Goal: Task Accomplishment & Management: Use online tool/utility

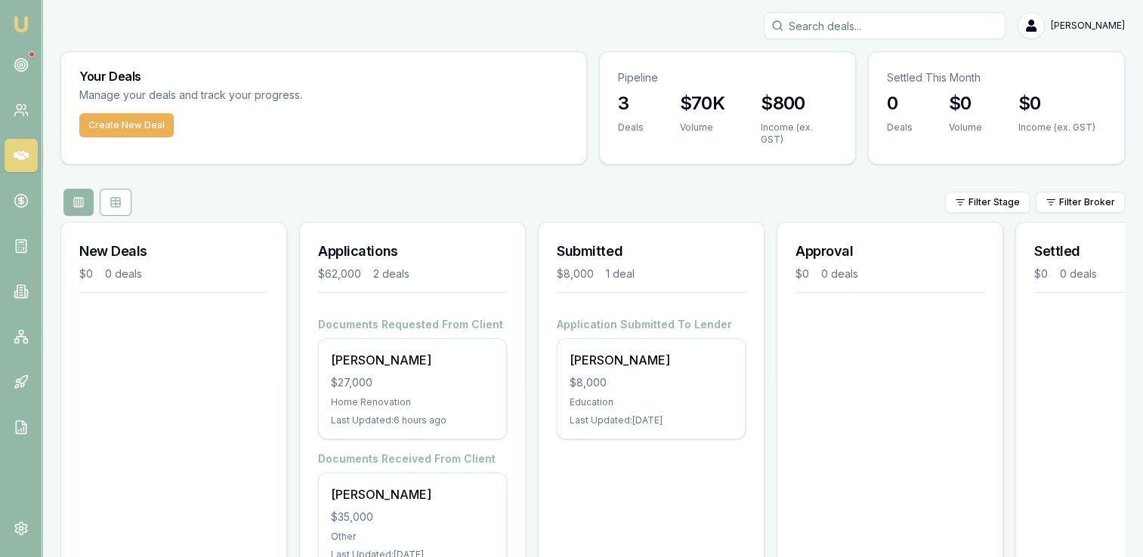
click at [377, 375] on div "$27,000" at bounding box center [412, 382] width 163 height 15
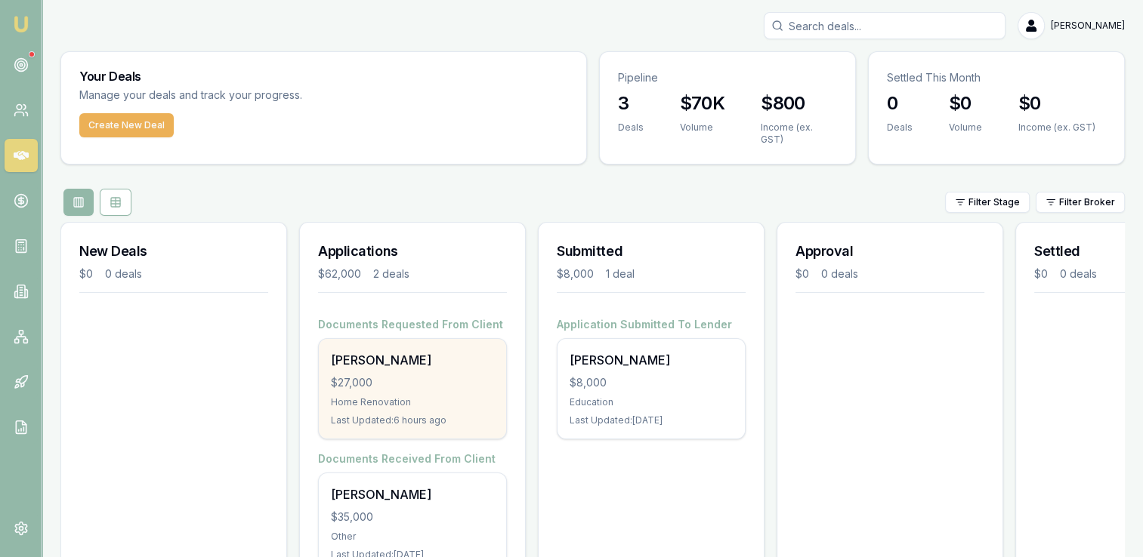
click at [362, 376] on div "$27,000" at bounding box center [412, 382] width 163 height 15
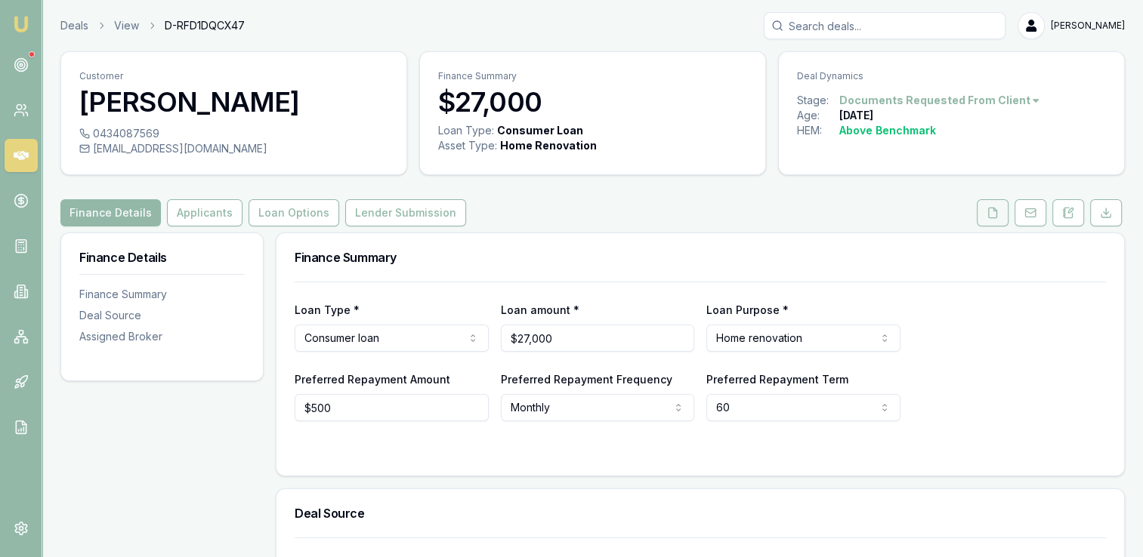
click at [990, 216] on icon at bounding box center [992, 213] width 12 height 12
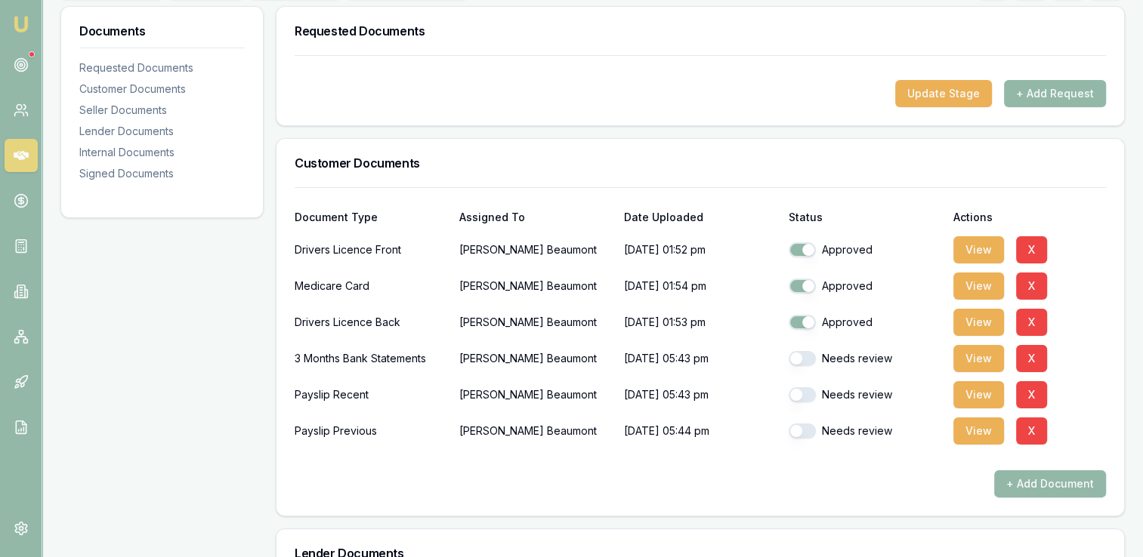
scroll to position [302, 0]
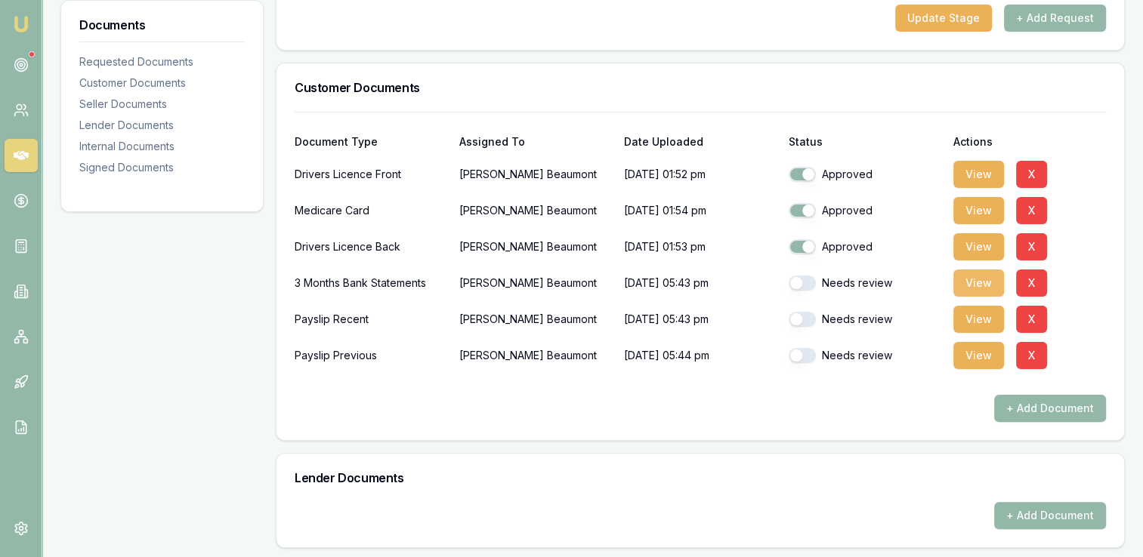
click at [969, 282] on button "View" at bounding box center [978, 283] width 51 height 27
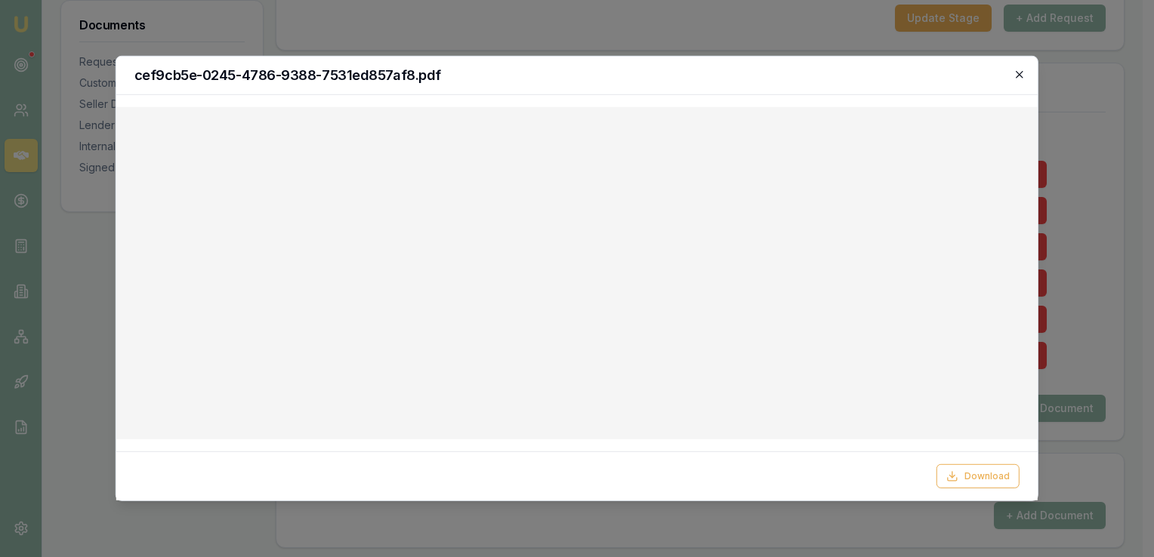
click at [1019, 77] on icon "button" at bounding box center [1019, 75] width 12 height 12
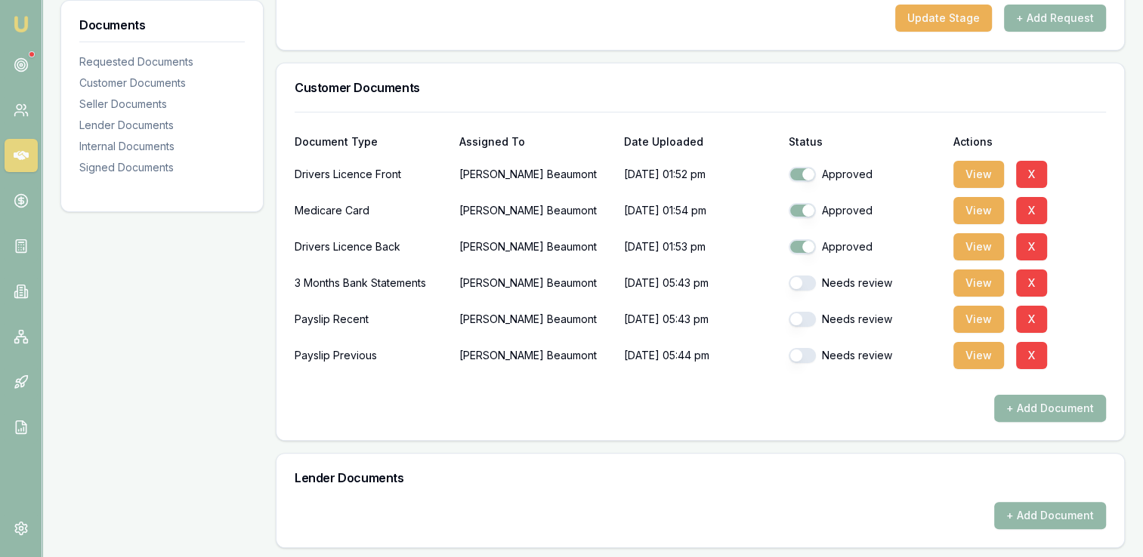
click at [811, 282] on button "button" at bounding box center [801, 283] width 27 height 15
checkbox input "false"
checkbox input "true"
click at [979, 282] on button "View" at bounding box center [978, 283] width 51 height 27
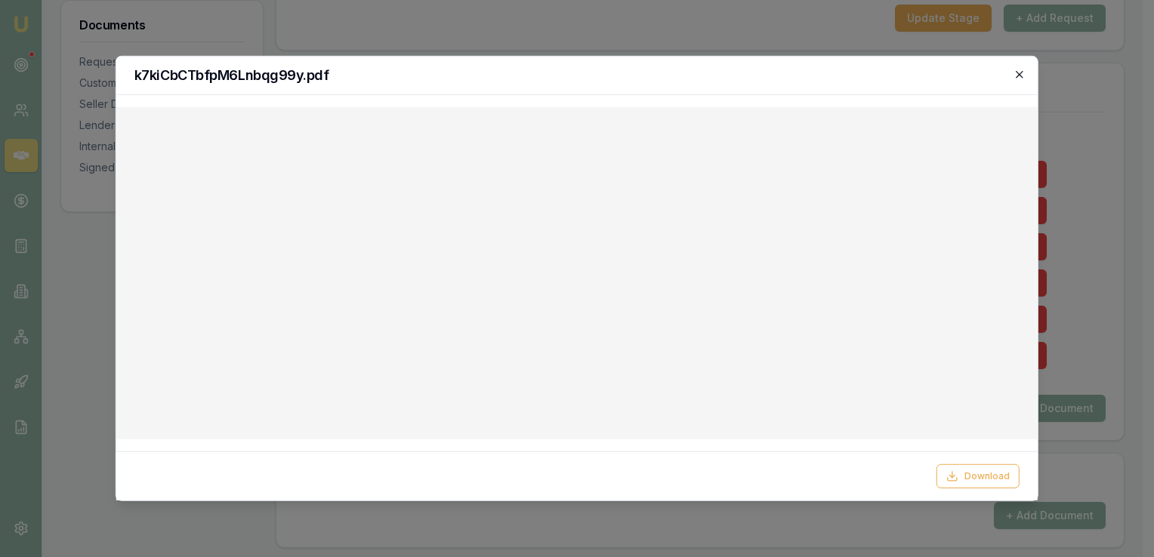
click at [1020, 76] on icon "button" at bounding box center [1019, 75] width 12 height 12
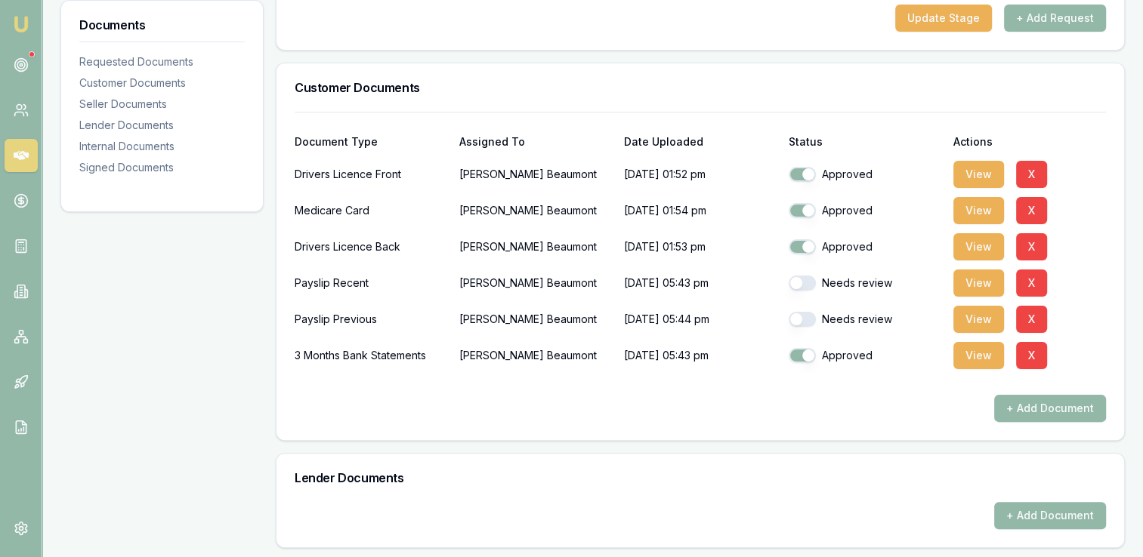
click at [811, 283] on button "button" at bounding box center [801, 283] width 27 height 15
click at [969, 319] on button "View" at bounding box center [978, 319] width 51 height 27
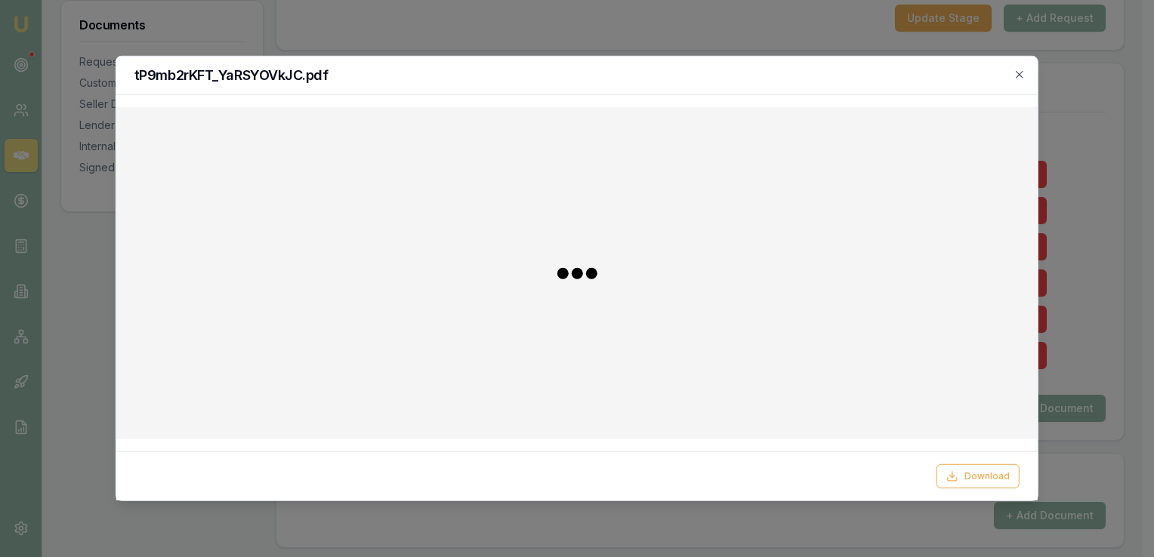
checkbox input "false"
checkbox input "true"
click at [1019, 74] on icon "button" at bounding box center [1019, 75] width 12 height 12
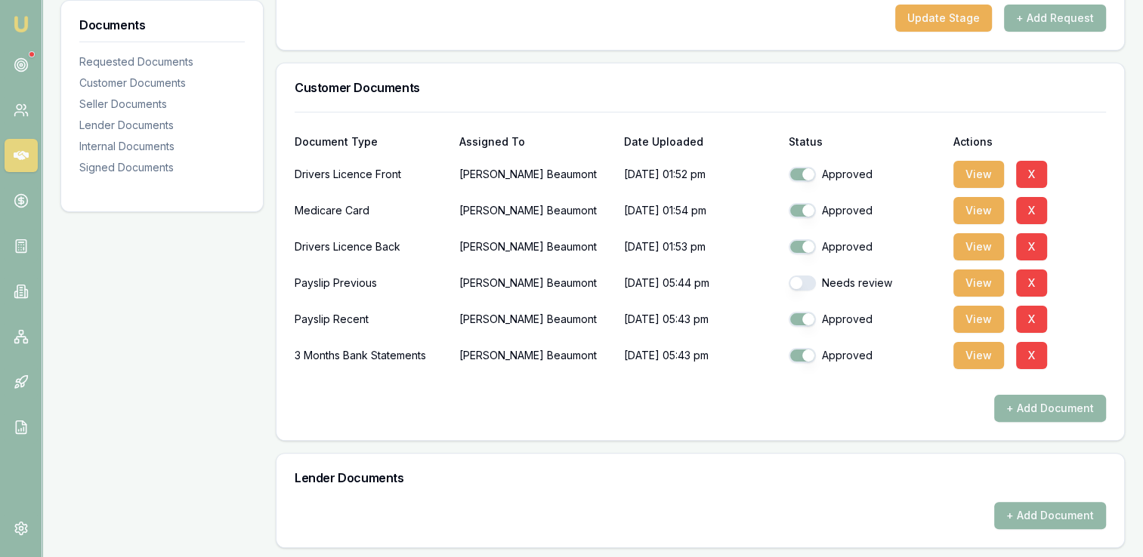
click at [812, 286] on button "button" at bounding box center [801, 283] width 27 height 15
checkbox input "true"
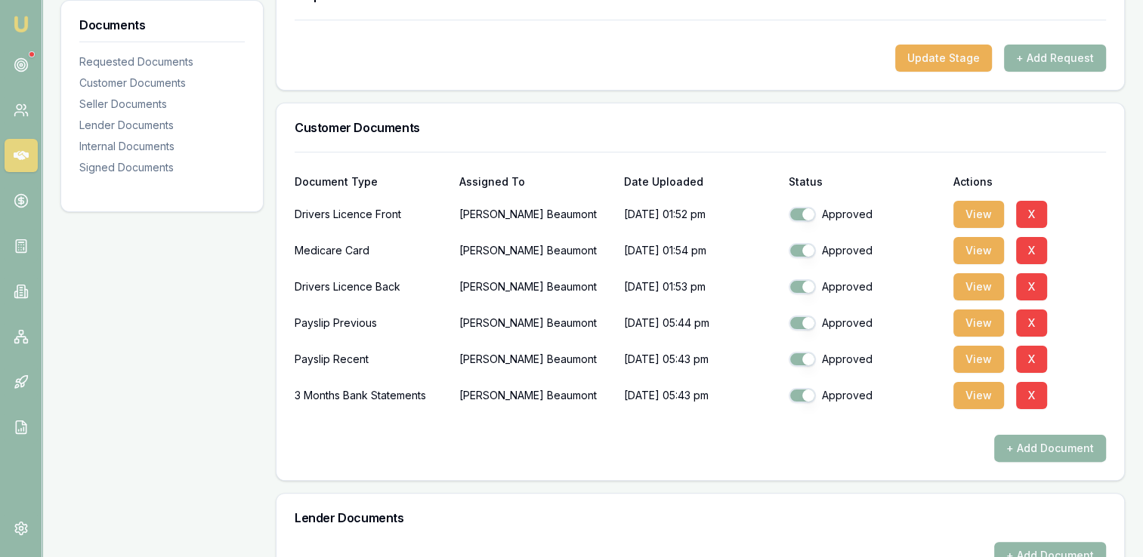
scroll to position [0, 0]
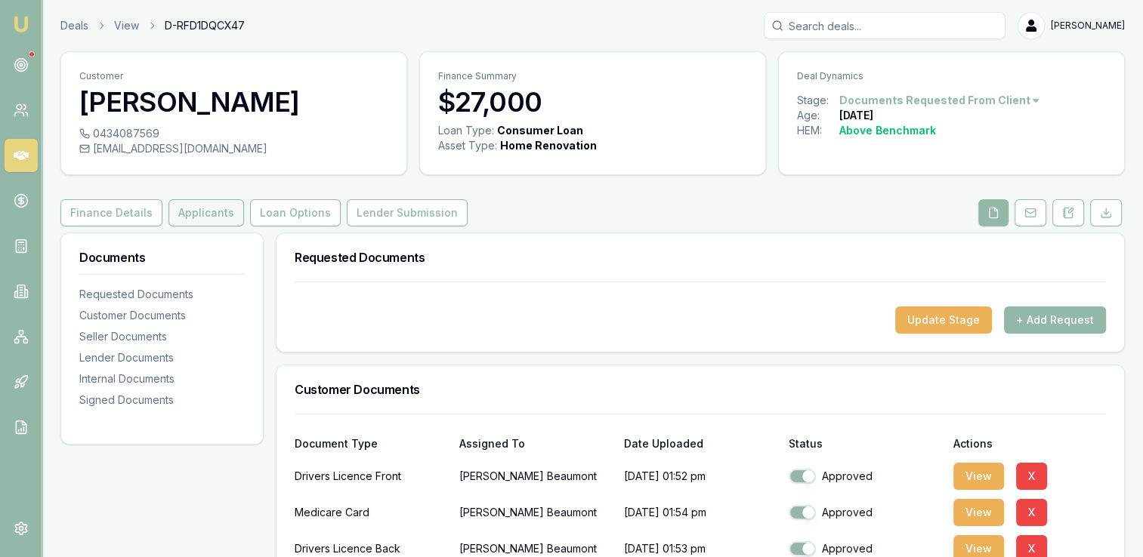
click at [178, 215] on button "Applicants" at bounding box center [206, 212] width 76 height 27
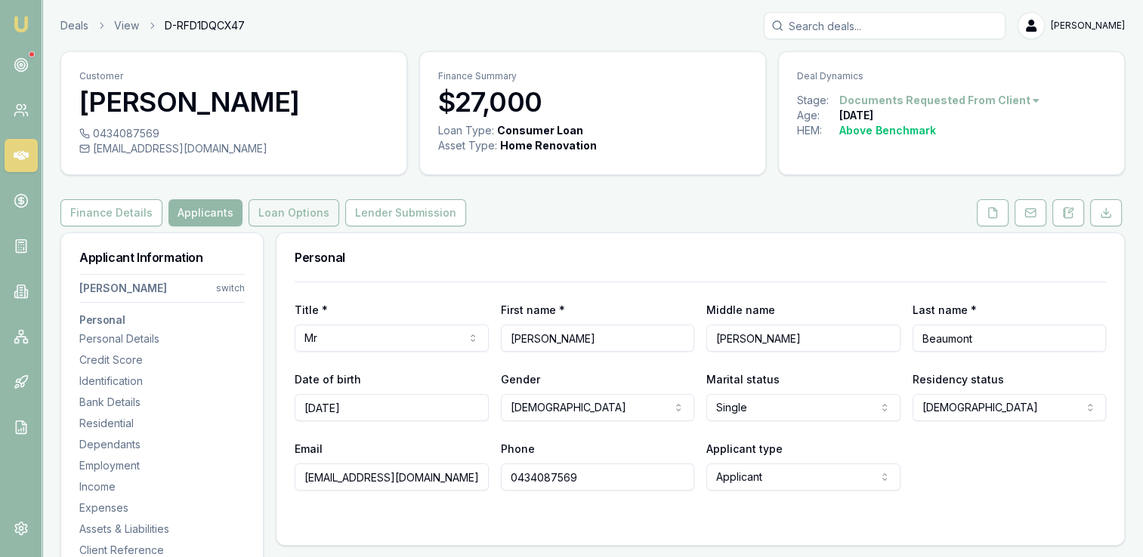
click at [290, 216] on button "Loan Options" at bounding box center [293, 212] width 91 height 27
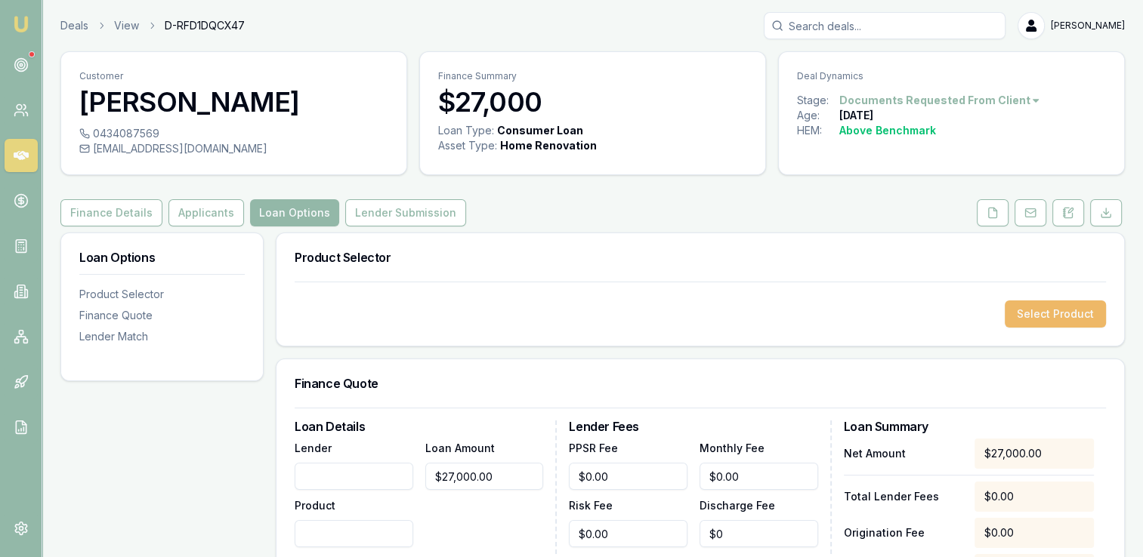
click at [1045, 316] on button "Select Product" at bounding box center [1054, 314] width 101 height 27
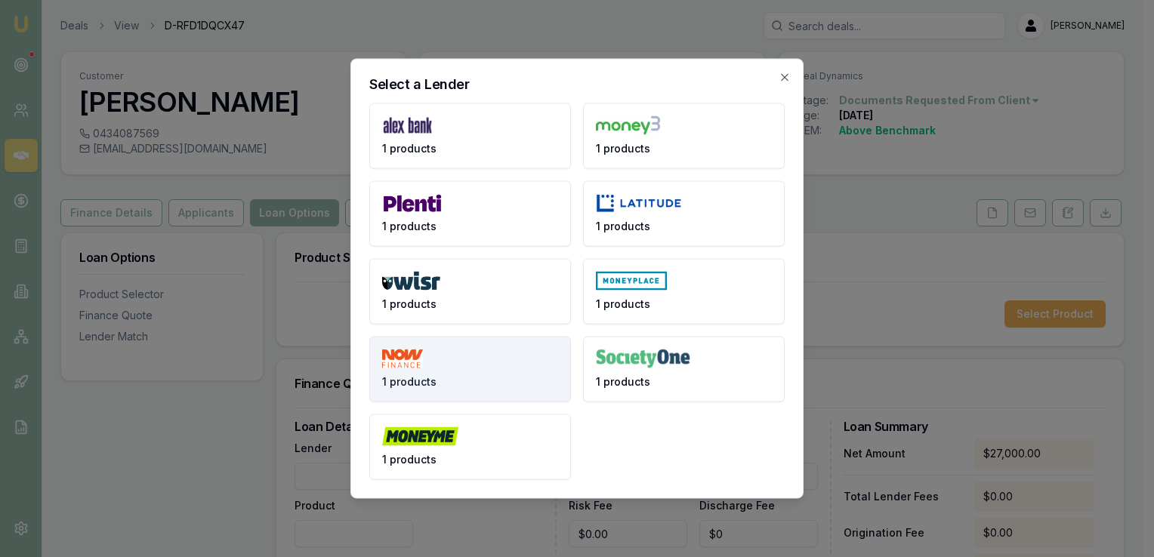
click at [396, 369] on button "1 products" at bounding box center [470, 370] width 202 height 66
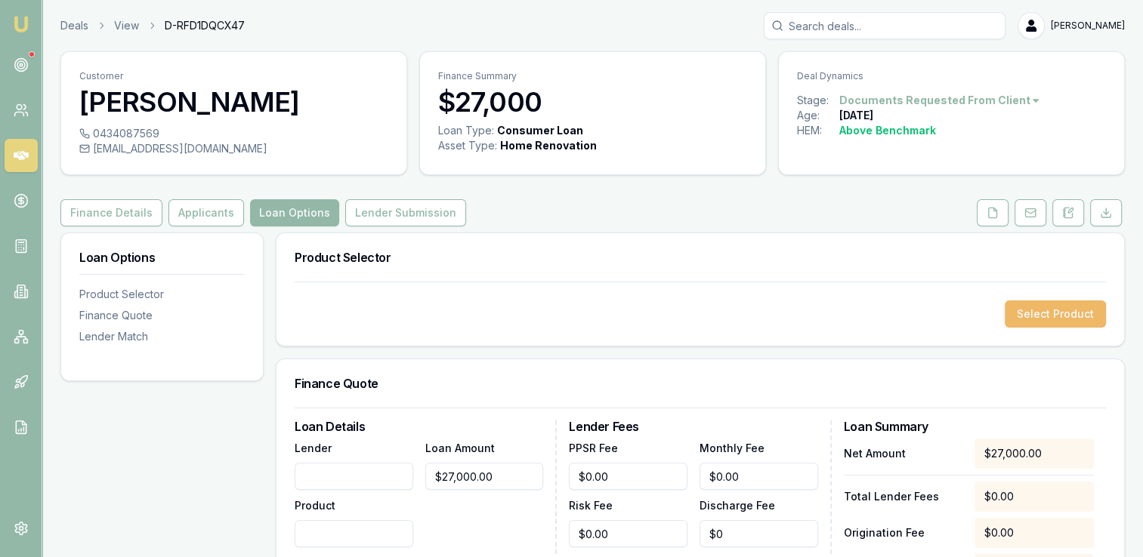
click at [1035, 313] on button "Select Product" at bounding box center [1054, 314] width 101 height 27
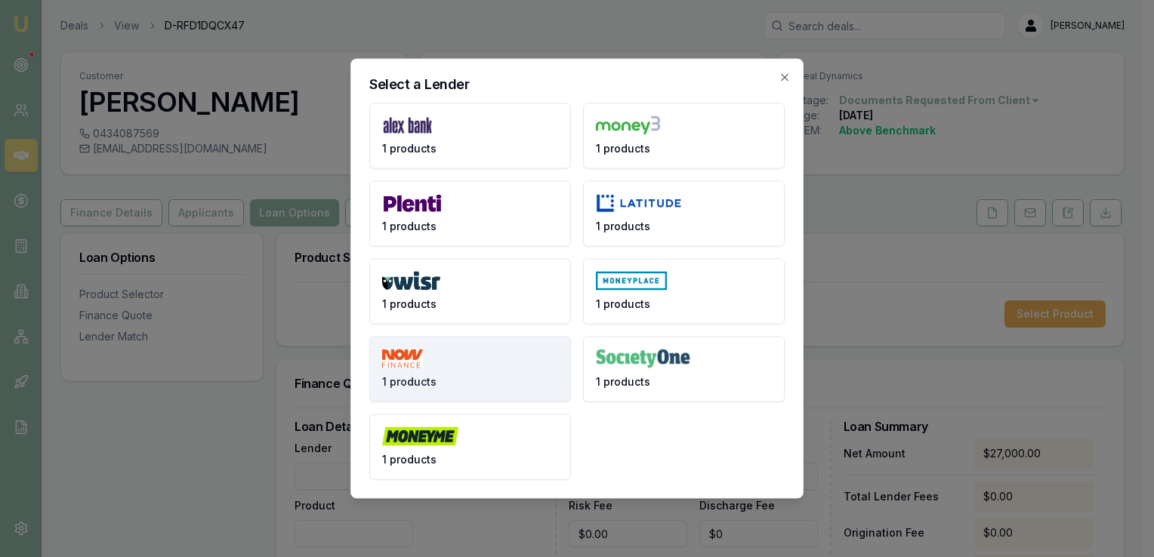
click at [435, 369] on button "1 products" at bounding box center [470, 370] width 202 height 66
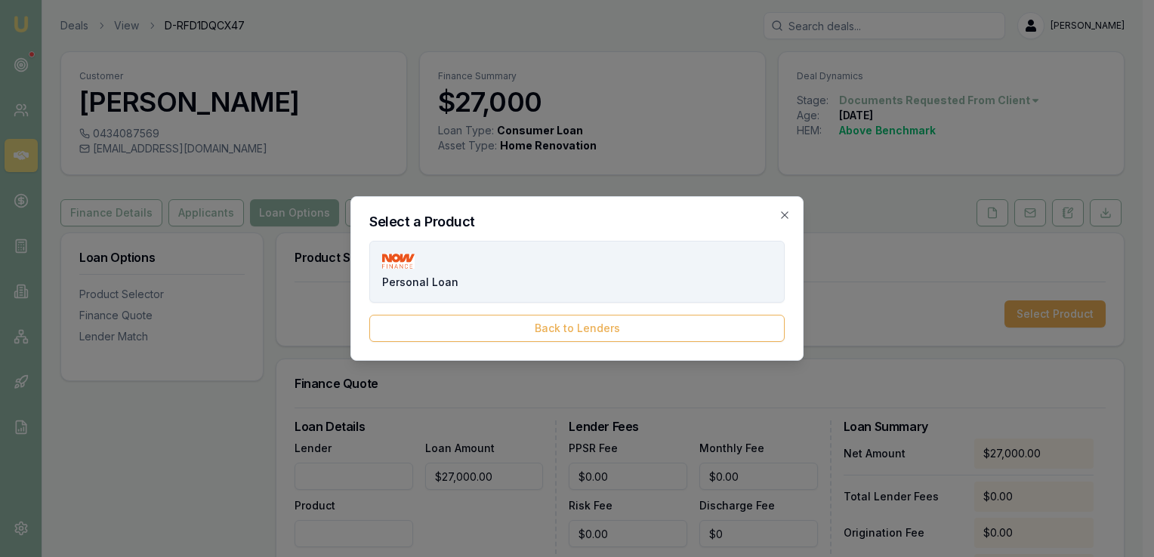
click at [433, 286] on span "Personal Loan" at bounding box center [420, 282] width 76 height 15
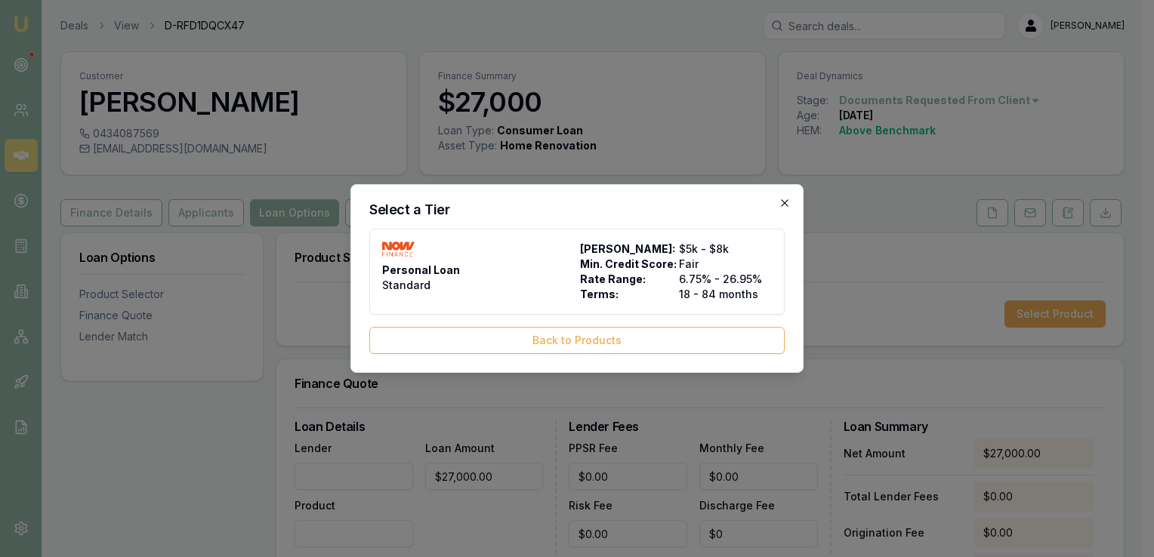
click at [785, 202] on icon "button" at bounding box center [785, 203] width 12 height 12
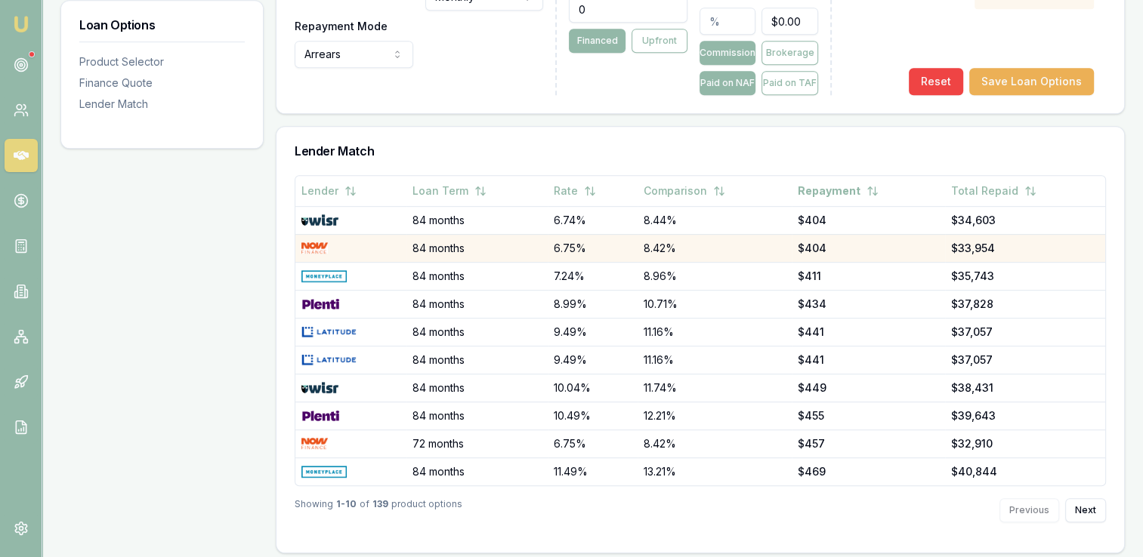
scroll to position [775, 0]
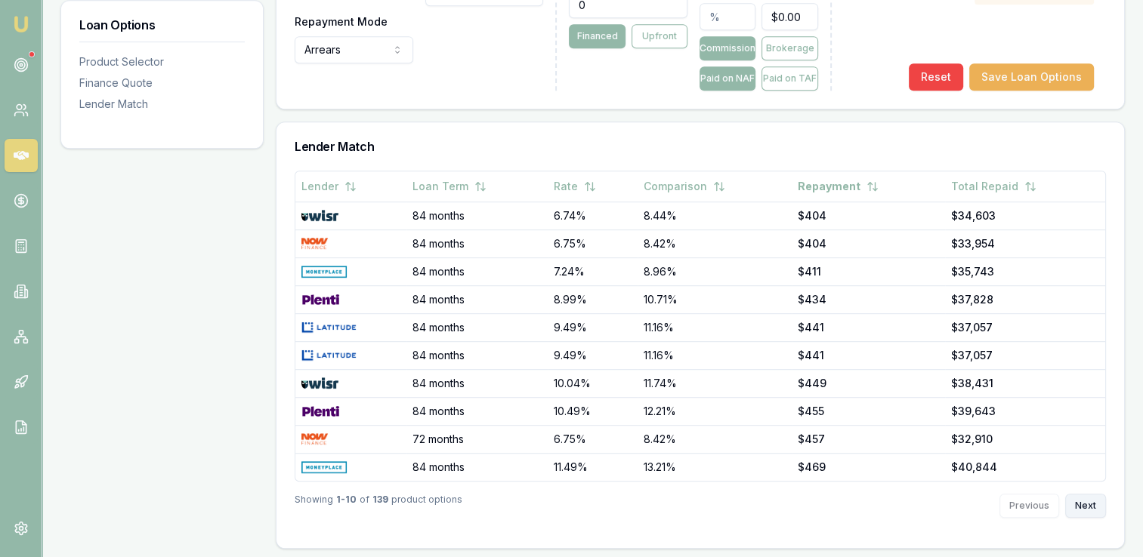
click at [1084, 504] on button "Next" at bounding box center [1085, 506] width 41 height 24
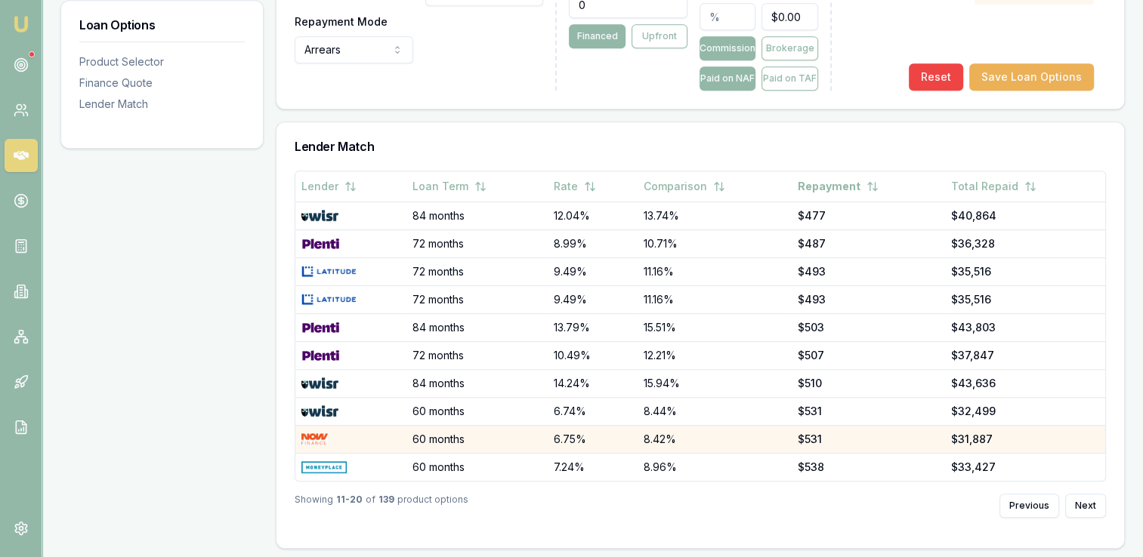
click at [317, 433] on img at bounding box center [314, 439] width 26 height 12
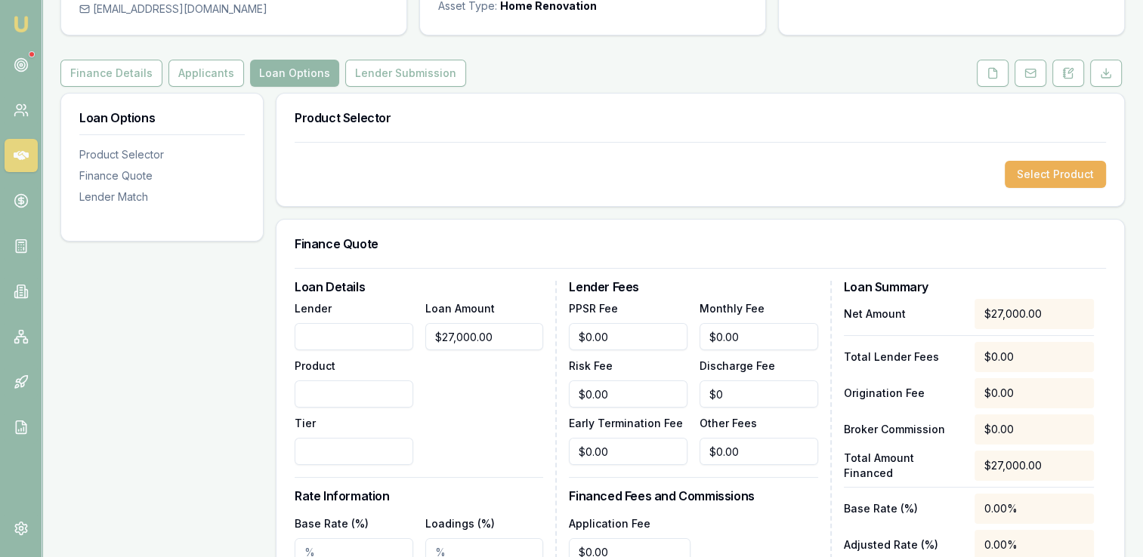
scroll to position [0, 0]
